Goal: Navigation & Orientation: Find specific page/section

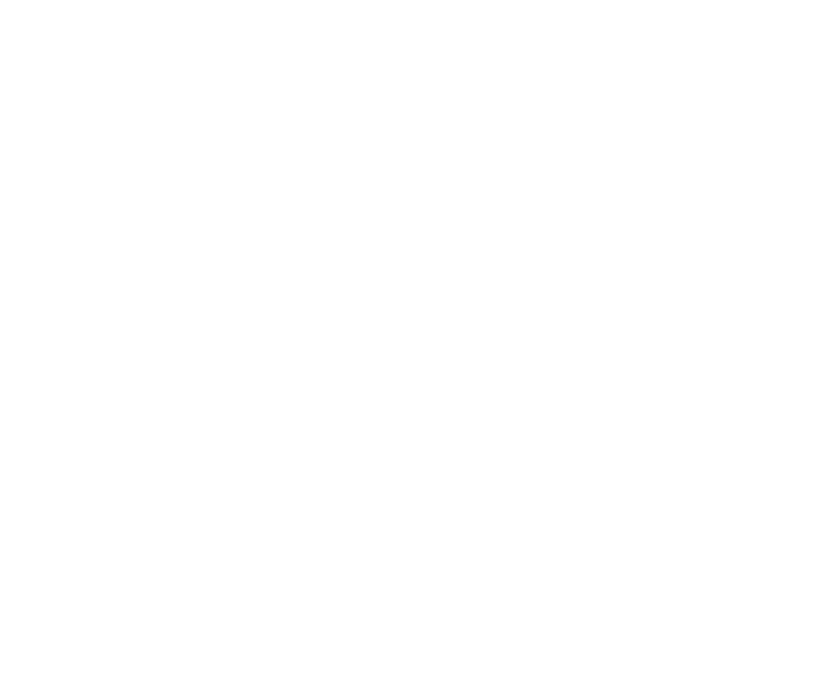
click at [270, 686] on body "We value your privacy We use cookies to enhance your browsing experience, serve…" at bounding box center [416, 344] width 833 height 689
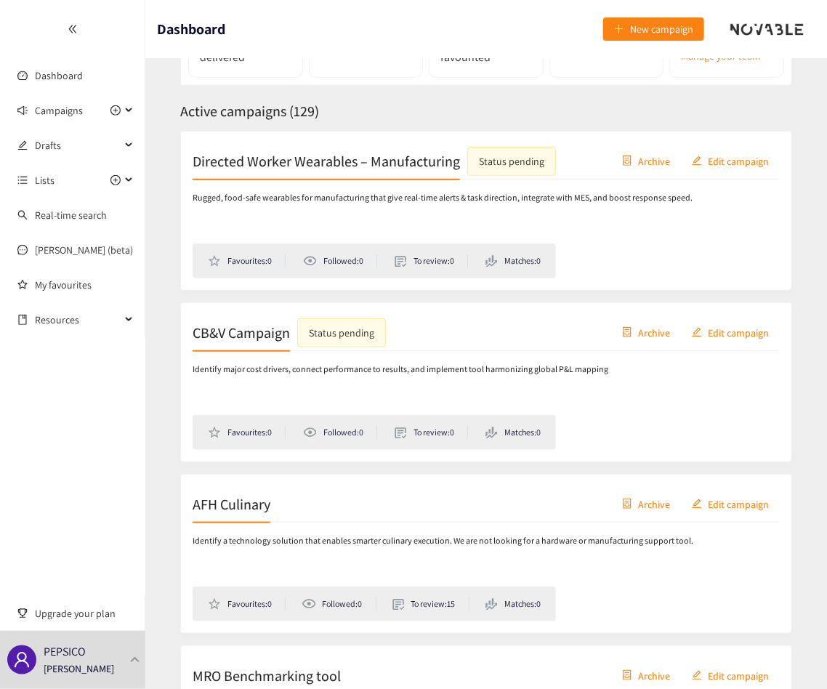
scroll to position [218, 0]
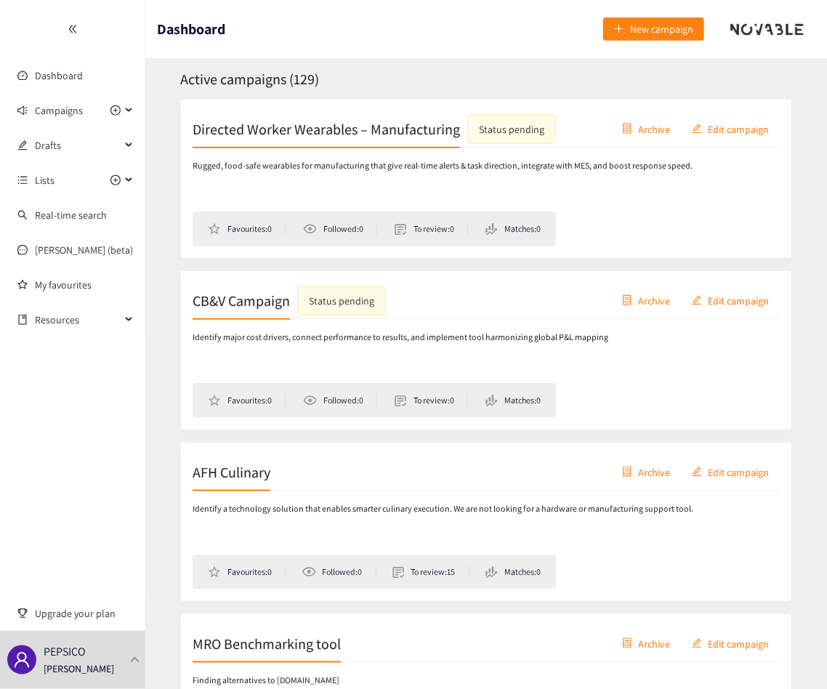
click at [255, 302] on h2 "CB&V Campaign" at bounding box center [241, 300] width 97 height 20
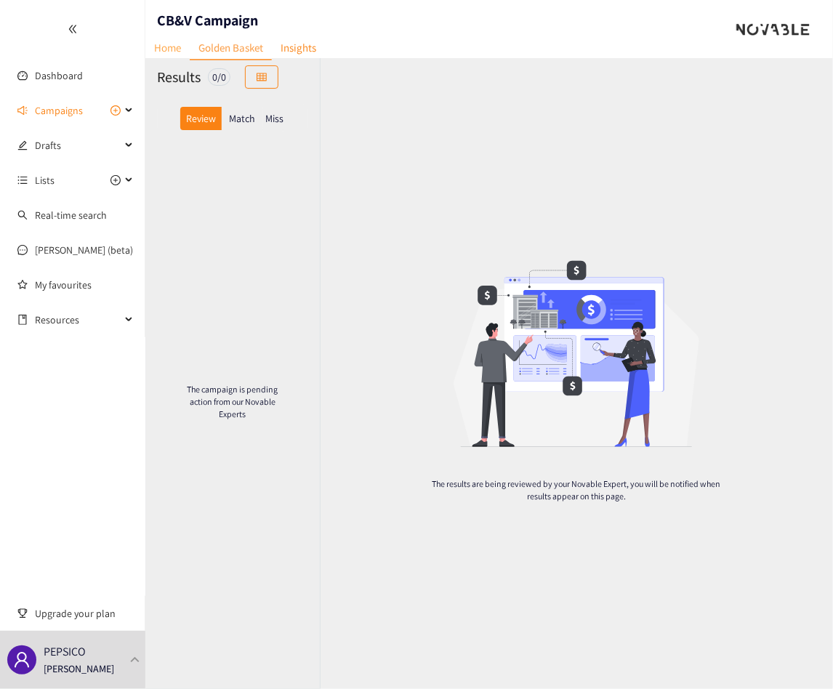
click at [171, 52] on link "Home" at bounding box center [167, 47] width 44 height 23
